Goal: Task Accomplishment & Management: Manage account settings

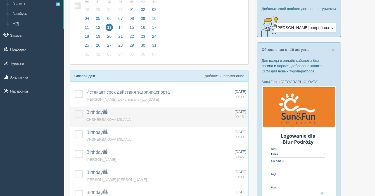
scroll to position [42, 0]
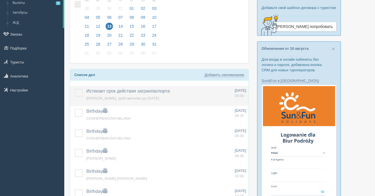
click at [75, 89] on label at bounding box center [75, 89] width 0 height 0
click at [0, 0] on input "checkbox" at bounding box center [0, 0] width 0 height 0
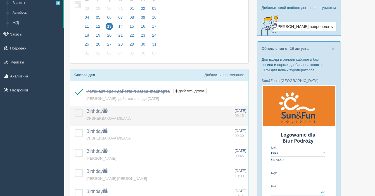
click at [75, 109] on label at bounding box center [75, 109] width 0 height 0
click at [0, 0] on input "checkbox" at bounding box center [0, 0] width 0 height 0
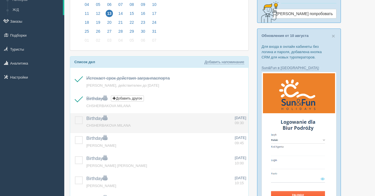
click at [75, 116] on label at bounding box center [75, 116] width 0 height 0
click at [0, 0] on input "checkbox" at bounding box center [0, 0] width 0 height 0
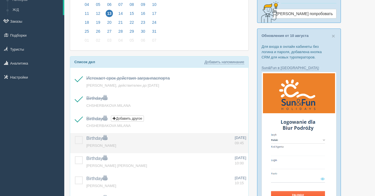
click at [75, 136] on label at bounding box center [75, 136] width 0 height 0
click at [0, 0] on input "checkbox" at bounding box center [0, 0] width 0 height 0
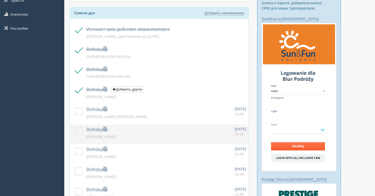
scroll to position [105, 0]
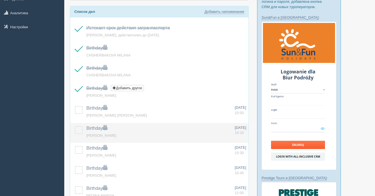
click at [75, 126] on label at bounding box center [75, 126] width 0 height 0
click at [0, 0] on input "checkbox" at bounding box center [0, 0] width 0 height 0
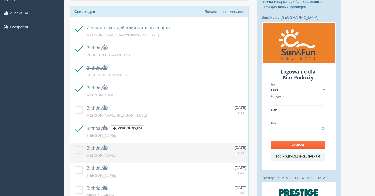
click at [75, 146] on label at bounding box center [75, 146] width 0 height 0
click at [0, 0] on input "checkbox" at bounding box center [0, 0] width 0 height 0
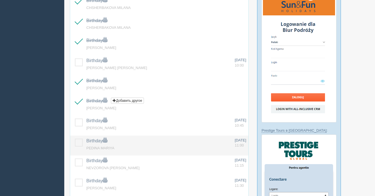
scroll to position [156, 0]
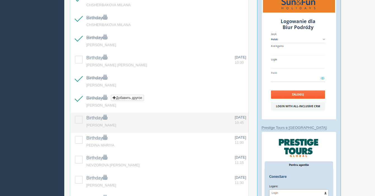
click at [75, 116] on label at bounding box center [75, 116] width 0 height 0
click at [0, 0] on input "checkbox" at bounding box center [0, 0] width 0 height 0
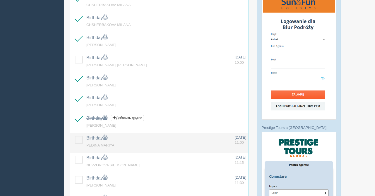
click at [75, 136] on label at bounding box center [75, 136] width 0 height 0
click at [0, 0] on input "checkbox" at bounding box center [0, 0] width 0 height 0
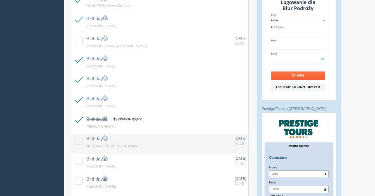
click at [75, 137] on label at bounding box center [75, 137] width 0 height 0
click at [0, 0] on input "checkbox" at bounding box center [0, 0] width 0 height 0
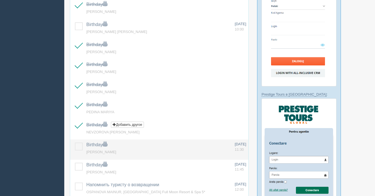
click at [75, 142] on label at bounding box center [75, 142] width 0 height 0
click at [0, 0] on input "checkbox" at bounding box center [0, 0] width 0 height 0
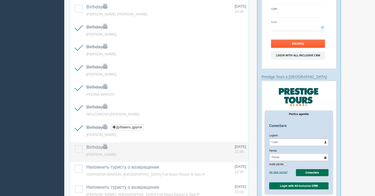
scroll to position [207, 0]
click at [79, 153] on td at bounding box center [77, 152] width 14 height 20
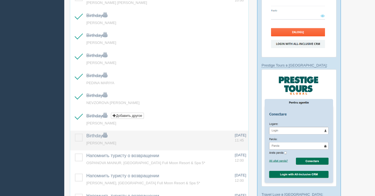
click at [75, 134] on label at bounding box center [75, 134] width 0 height 0
click at [0, 0] on input "checkbox" at bounding box center [0, 0] width 0 height 0
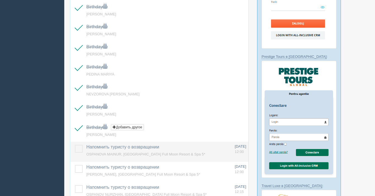
click at [75, 145] on label at bounding box center [75, 145] width 0 height 0
click at [0, 0] on input "checkbox" at bounding box center [0, 0] width 0 height 0
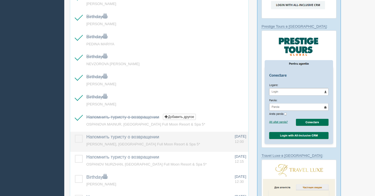
scroll to position [258, 0]
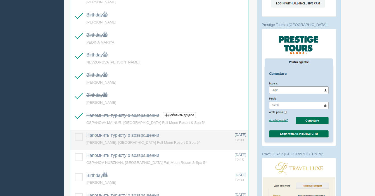
click at [75, 133] on label at bounding box center [75, 133] width 0 height 0
click at [0, 0] on input "checkbox" at bounding box center [0, 0] width 0 height 0
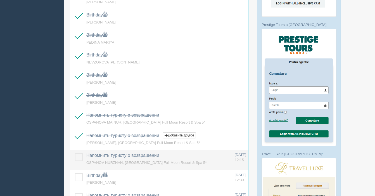
click at [75, 153] on label at bounding box center [75, 153] width 0 height 0
click at [0, 0] on input "checkbox" at bounding box center [0, 0] width 0 height 0
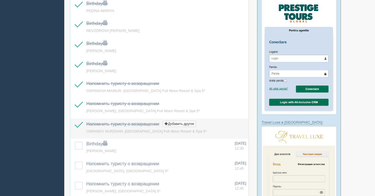
scroll to position [295, 0]
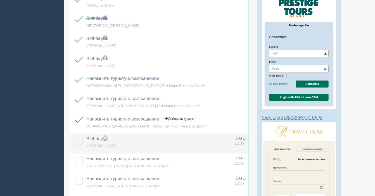
click at [75, 137] on label at bounding box center [75, 137] width 0 height 0
click at [0, 0] on input "checkbox" at bounding box center [0, 0] width 0 height 0
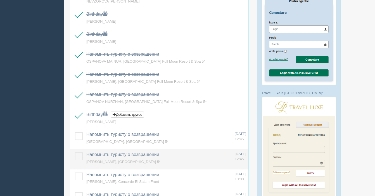
scroll to position [320, 0]
drag, startPoint x: 80, startPoint y: 155, endPoint x: 79, endPoint y: 144, distance: 11.5
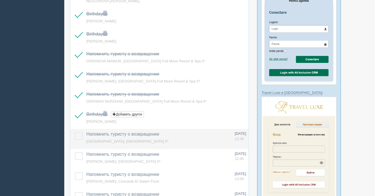
click at [75, 152] on label at bounding box center [75, 152] width 0 height 0
click at [0, 0] on input "checkbox" at bounding box center [0, 0] width 0 height 0
click at [75, 132] on label at bounding box center [75, 132] width 0 height 0
click at [0, 0] on input "checkbox" at bounding box center [0, 0] width 0 height 0
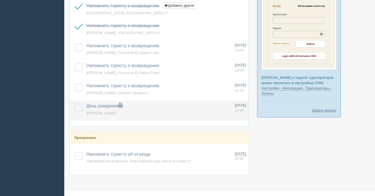
scroll to position [450, 0]
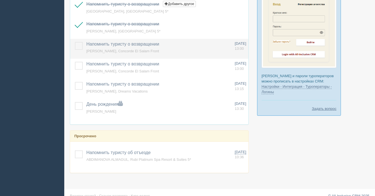
click at [75, 42] on label at bounding box center [75, 42] width 0 height 0
click at [0, 0] on input "checkbox" at bounding box center [0, 0] width 0 height 0
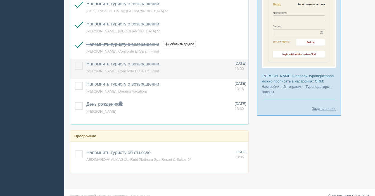
click at [75, 62] on label at bounding box center [75, 62] width 0 height 0
click at [0, 0] on input "checkbox" at bounding box center [0, 0] width 0 height 0
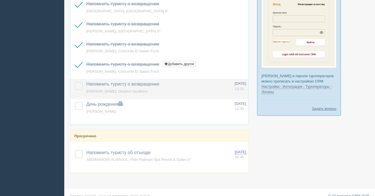
click at [75, 82] on label at bounding box center [75, 82] width 0 height 0
click at [0, 0] on input "checkbox" at bounding box center [0, 0] width 0 height 0
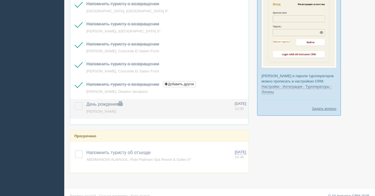
click at [75, 102] on label at bounding box center [75, 102] width 0 height 0
click at [0, 0] on input "checkbox" at bounding box center [0, 0] width 0 height 0
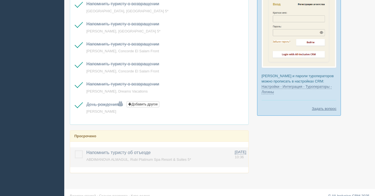
click at [75, 150] on label at bounding box center [75, 150] width 0 height 0
click at [0, 0] on input "checkbox" at bounding box center [0, 0] width 0 height 0
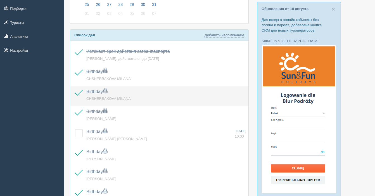
scroll to position [50, 0]
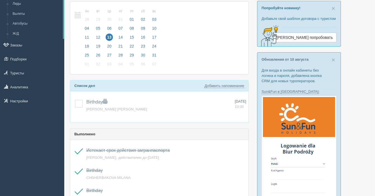
scroll to position [29, 0]
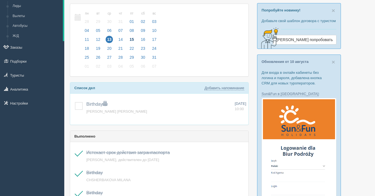
click at [132, 40] on span "15" at bounding box center [131, 39] width 7 height 7
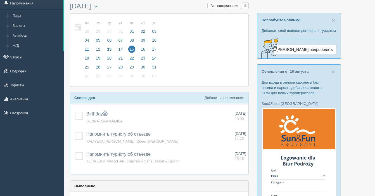
scroll to position [31, 0]
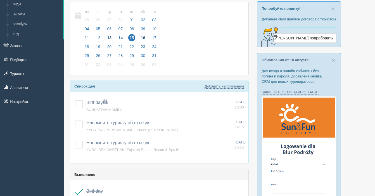
click at [140, 36] on span "16" at bounding box center [142, 37] width 7 height 7
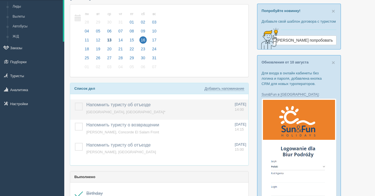
scroll to position [29, 0]
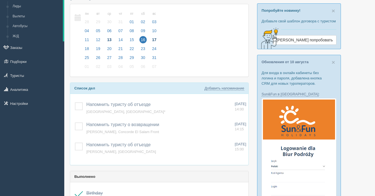
click at [151, 38] on span "17" at bounding box center [154, 39] width 7 height 7
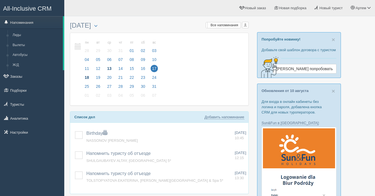
click at [85, 77] on span "18" at bounding box center [86, 77] width 7 height 7
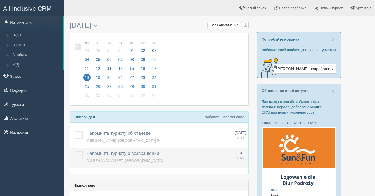
click at [75, 151] on label at bounding box center [75, 151] width 0 height 0
click at [0, 0] on input "checkbox" at bounding box center [0, 0] width 0 height 0
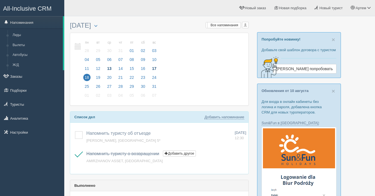
click at [154, 68] on span "17" at bounding box center [154, 68] width 7 height 7
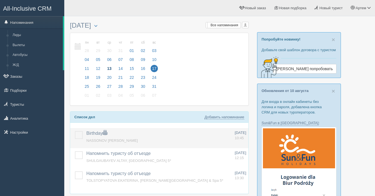
scroll to position [17, 0]
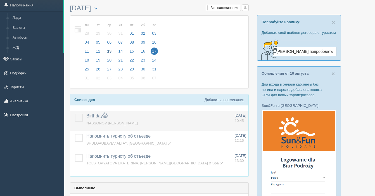
click at [75, 114] on label at bounding box center [75, 114] width 0 height 0
click at [0, 0] on input "checkbox" at bounding box center [0, 0] width 0 height 0
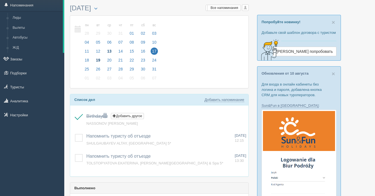
click at [98, 60] on span "19" at bounding box center [97, 59] width 7 height 7
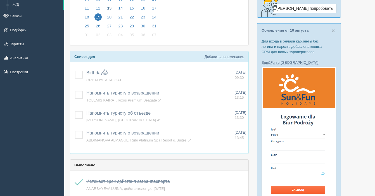
scroll to position [61, 0]
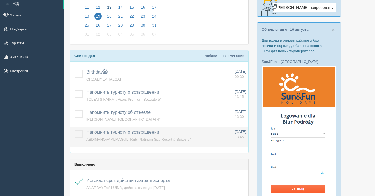
click at [75, 130] on label at bounding box center [75, 130] width 0 height 0
click at [0, 0] on input "checkbox" at bounding box center [0, 0] width 0 height 0
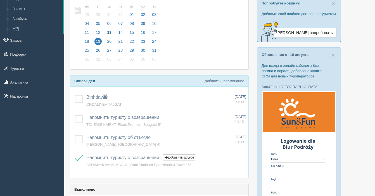
scroll to position [35, 0]
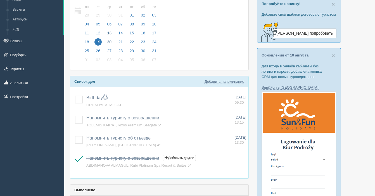
click at [108, 40] on span "20" at bounding box center [109, 41] width 7 height 7
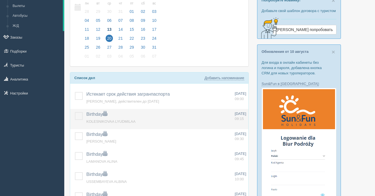
scroll to position [41, 0]
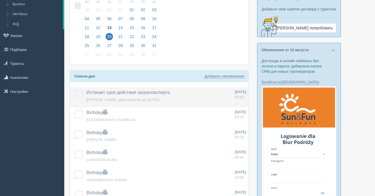
click at [75, 90] on label at bounding box center [75, 90] width 0 height 0
click at [0, 0] on input "checkbox" at bounding box center [0, 0] width 0 height 0
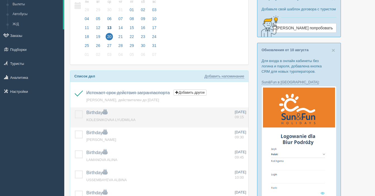
click at [75, 110] on label at bounding box center [75, 110] width 0 height 0
click at [0, 0] on input "checkbox" at bounding box center [0, 0] width 0 height 0
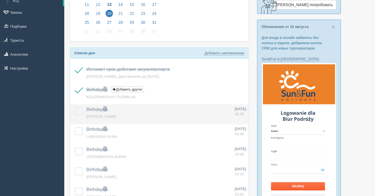
click at [75, 107] on label at bounding box center [75, 107] width 0 height 0
click at [0, 0] on input "checkbox" at bounding box center [0, 0] width 0 height 0
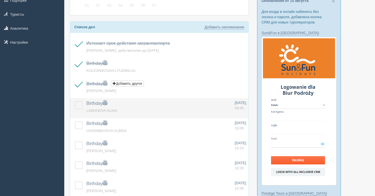
click at [75, 101] on label at bounding box center [75, 101] width 0 height 0
click at [0, 0] on input "checkbox" at bounding box center [0, 0] width 0 height 0
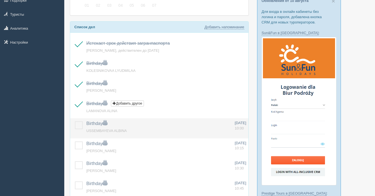
click at [75, 121] on label at bounding box center [75, 121] width 0 height 0
click at [0, 0] on input "checkbox" at bounding box center [0, 0] width 0 height 0
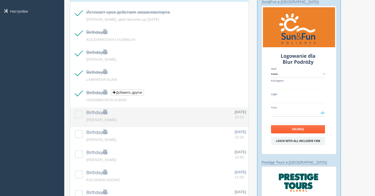
click at [75, 110] on label at bounding box center [75, 110] width 0 height 0
click at [0, 0] on input "checkbox" at bounding box center [0, 0] width 0 height 0
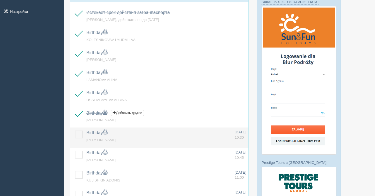
click at [75, 130] on label at bounding box center [75, 130] width 0 height 0
click at [0, 0] on input "checkbox" at bounding box center [0, 0] width 0 height 0
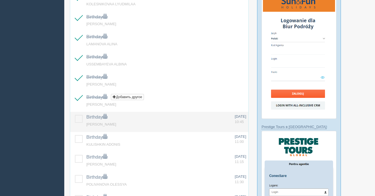
scroll to position [157, 0]
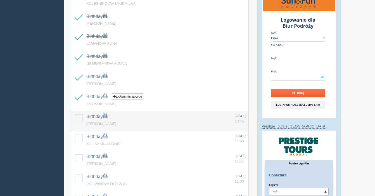
click at [75, 114] on label at bounding box center [75, 114] width 0 height 0
click at [0, 0] on input "checkbox" at bounding box center [0, 0] width 0 height 0
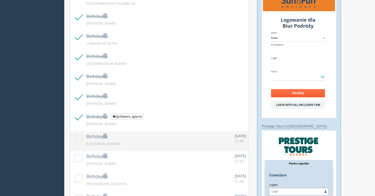
click at [80, 134] on td at bounding box center [77, 141] width 14 height 20
click at [75, 134] on label at bounding box center [75, 134] width 0 height 0
click at [0, 0] on input "checkbox" at bounding box center [0, 0] width 0 height 0
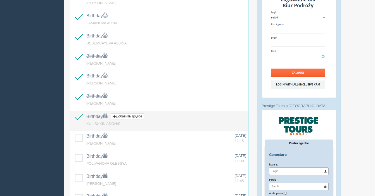
scroll to position [179, 0]
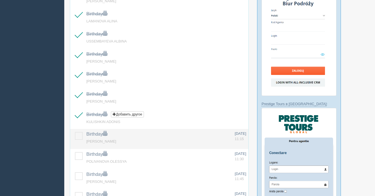
click at [75, 132] on label at bounding box center [75, 132] width 0 height 0
click at [0, 0] on input "checkbox" at bounding box center [0, 0] width 0 height 0
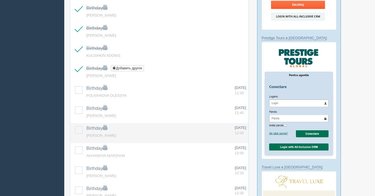
scroll to position [248, 0]
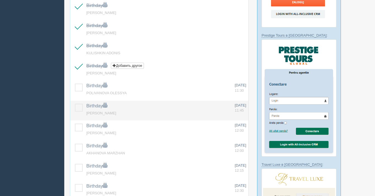
click at [75, 104] on label at bounding box center [75, 104] width 0 height 0
click at [0, 0] on input "checkbox" at bounding box center [0, 0] width 0 height 0
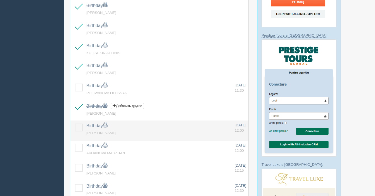
click at [75, 123] on label at bounding box center [75, 123] width 0 height 0
click at [0, 0] on input "checkbox" at bounding box center [0, 0] width 0 height 0
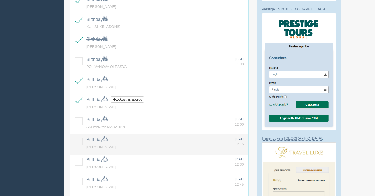
scroll to position [275, 0]
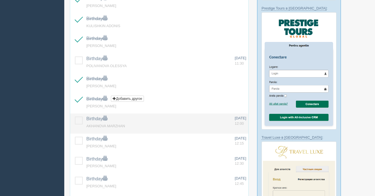
click at [75, 116] on label at bounding box center [75, 116] width 0 height 0
click at [0, 0] on input "checkbox" at bounding box center [0, 0] width 0 height 0
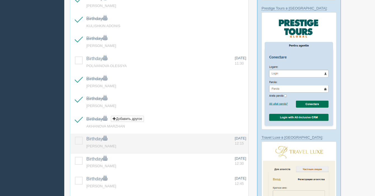
click at [75, 137] on label at bounding box center [75, 137] width 0 height 0
click at [0, 0] on input "checkbox" at bounding box center [0, 0] width 0 height 0
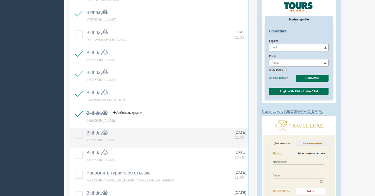
click at [75, 131] on label at bounding box center [75, 131] width 0 height 0
click at [0, 0] on input "checkbox" at bounding box center [0, 0] width 0 height 0
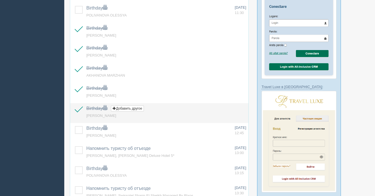
scroll to position [328, 0]
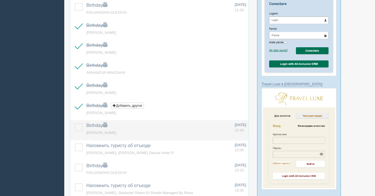
click at [75, 123] on label at bounding box center [75, 123] width 0 height 0
click at [0, 0] on input "checkbox" at bounding box center [0, 0] width 0 height 0
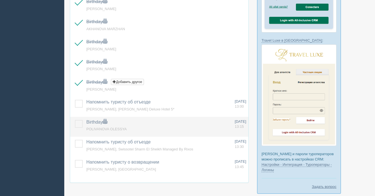
scroll to position [374, 0]
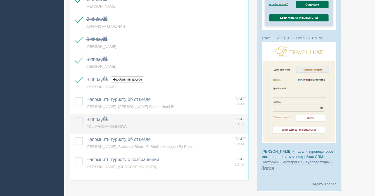
click at [75, 117] on label at bounding box center [75, 117] width 0 height 0
click at [0, 0] on input "checkbox" at bounding box center [0, 0] width 0 height 0
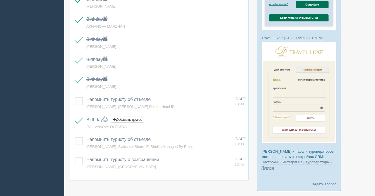
scroll to position [375, 0]
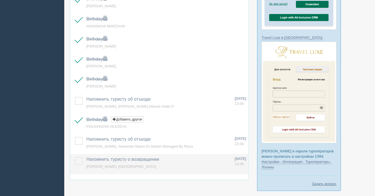
click at [75, 157] on label at bounding box center [75, 157] width 0 height 0
click at [0, 0] on input "checkbox" at bounding box center [0, 0] width 0 height 0
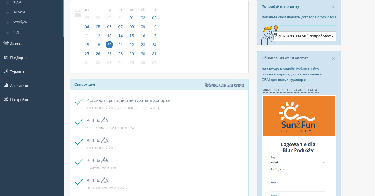
scroll to position [0, 0]
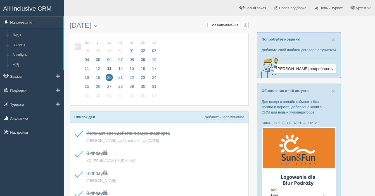
click at [26, 24] on link "Напоминания" at bounding box center [31, 22] width 63 height 12
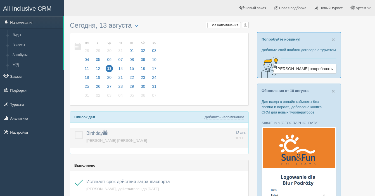
click at [75, 131] on label at bounding box center [75, 131] width 0 height 0
click at [0, 0] on input "checkbox" at bounding box center [0, 0] width 0 height 0
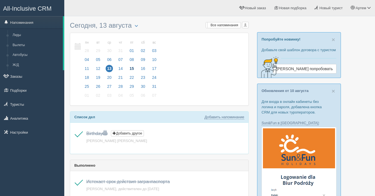
click at [132, 67] on span "15" at bounding box center [131, 68] width 7 height 7
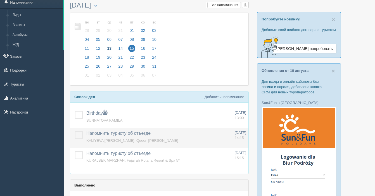
scroll to position [22, 0]
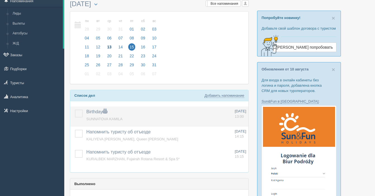
click at [75, 109] on label at bounding box center [75, 109] width 0 height 0
click at [0, 0] on input "checkbox" at bounding box center [0, 0] width 0 height 0
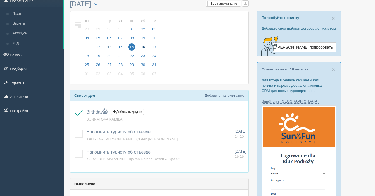
click at [141, 47] on span "16" at bounding box center [142, 46] width 7 height 7
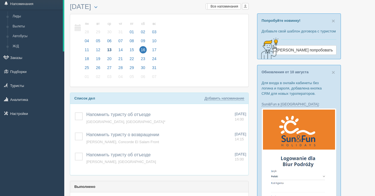
scroll to position [21, 0]
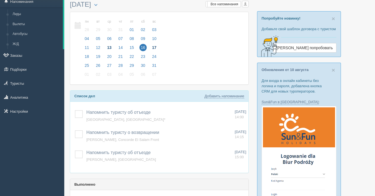
click at [156, 47] on span "17" at bounding box center [154, 47] width 7 height 7
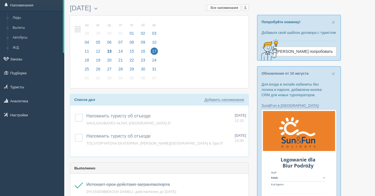
scroll to position [19, 0]
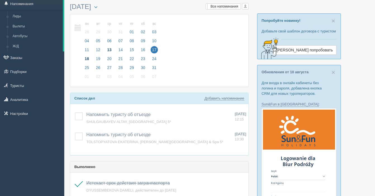
click at [89, 58] on span "18" at bounding box center [86, 58] width 7 height 7
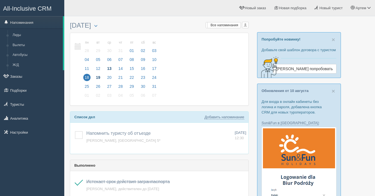
click at [99, 78] on span "19" at bounding box center [97, 77] width 7 height 7
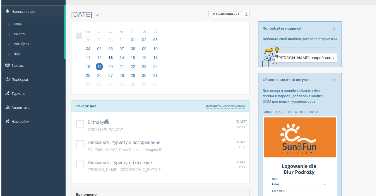
scroll to position [11, 0]
